Goal: Check status: Check status

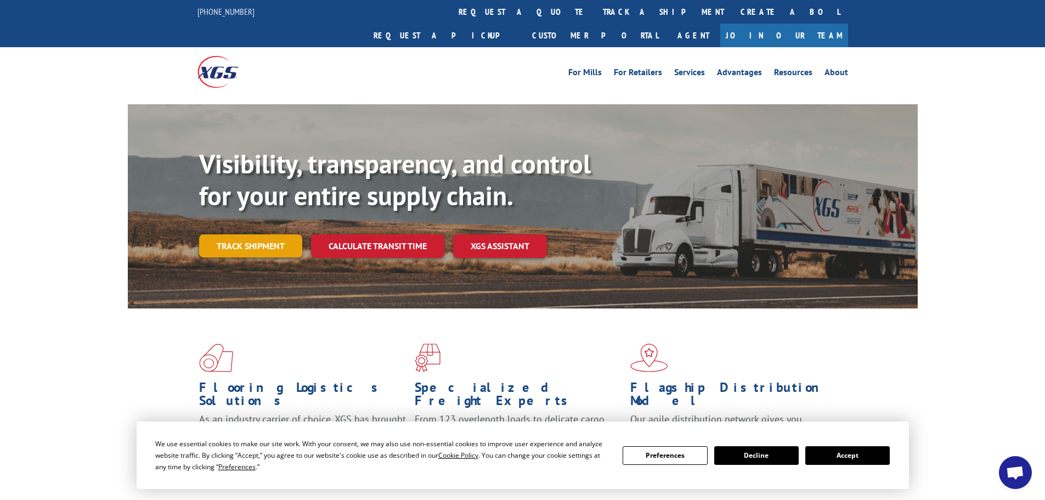
click at [245, 234] on link "Track shipment" at bounding box center [250, 245] width 103 height 23
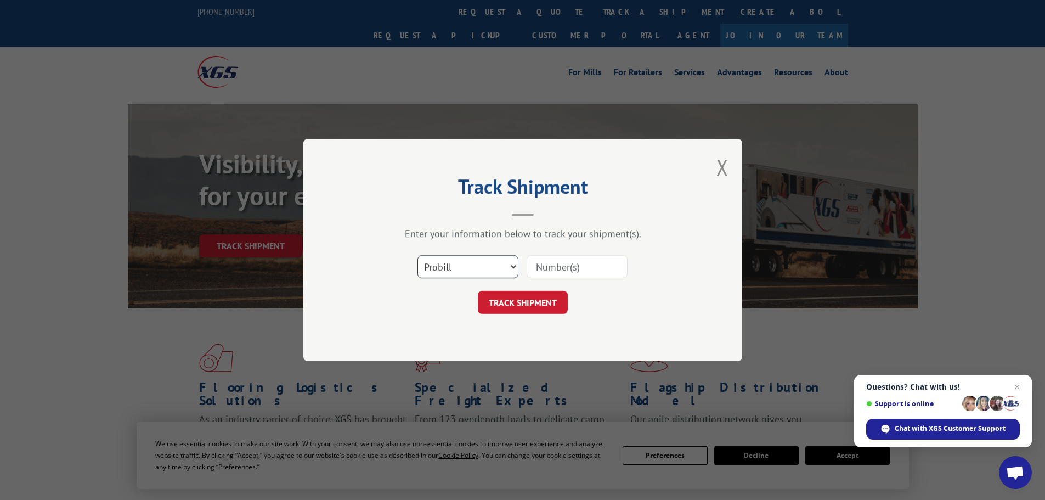
click at [474, 267] on select "Select category... Probill BOL PO" at bounding box center [467, 266] width 101 height 23
select select "bol"
click at [417, 255] on select "Select category... Probill BOL PO" at bounding box center [467, 266] width 101 height 23
click at [573, 269] on input at bounding box center [577, 266] width 101 height 23
paste input "448031"
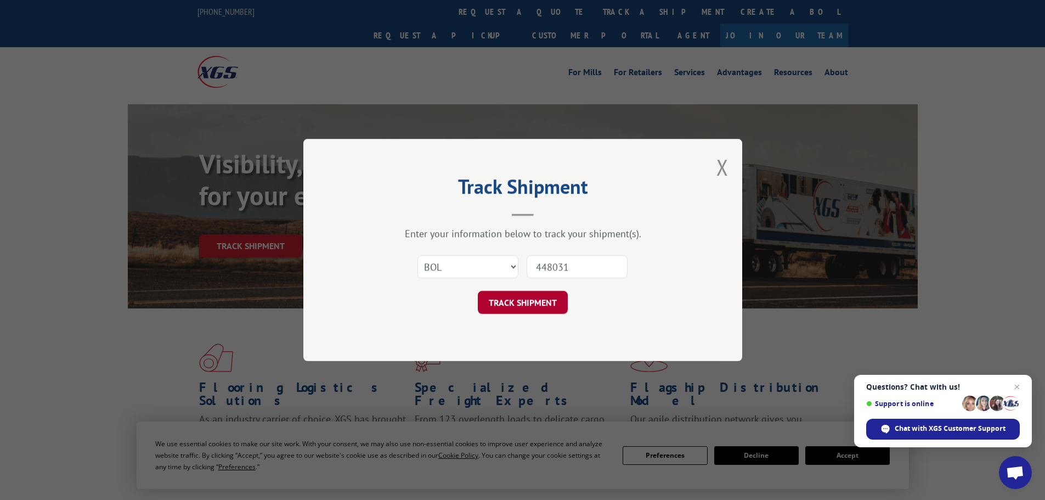
type input "448031"
click at [528, 300] on button "TRACK SHIPMENT" at bounding box center [523, 302] width 90 height 23
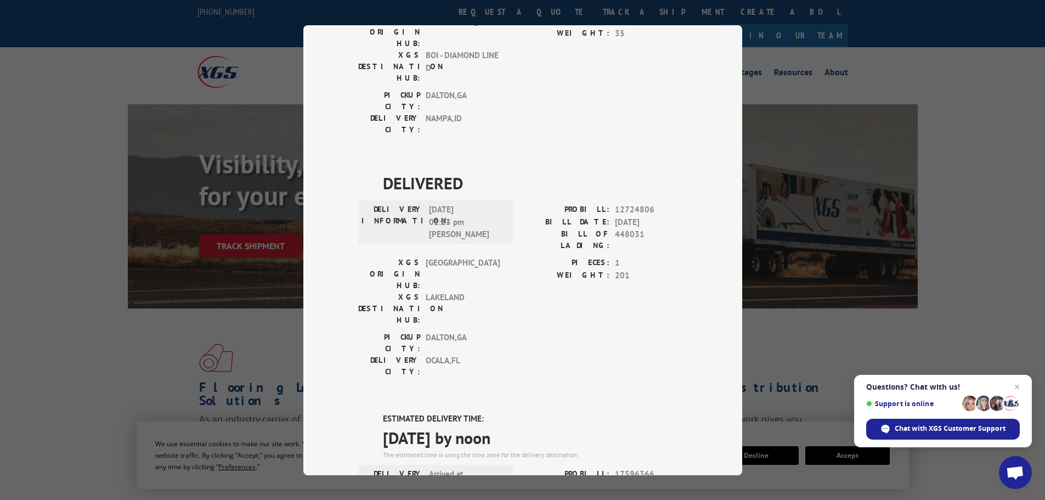
scroll to position [240, 0]
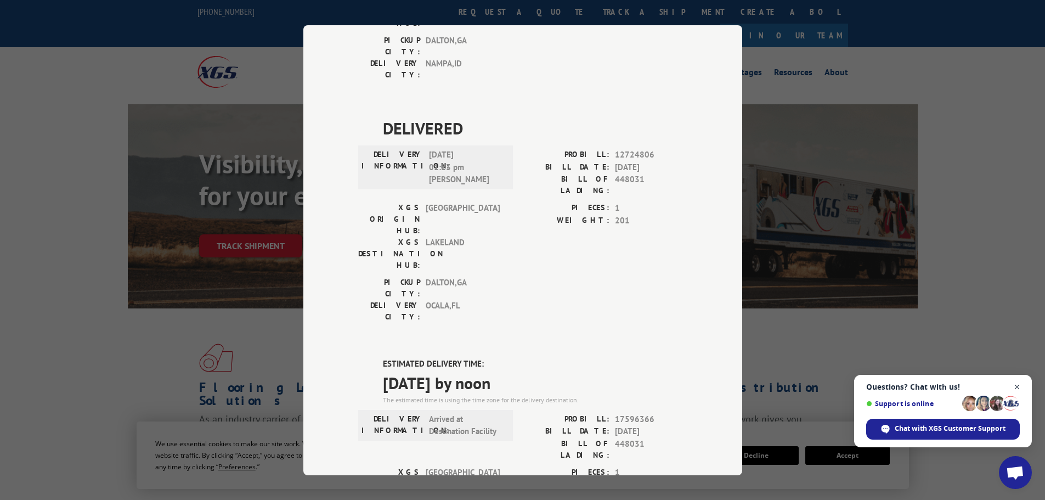
click at [1016, 385] on span "Close chat" at bounding box center [1017, 387] width 14 height 14
